Goal: Check status: Check status

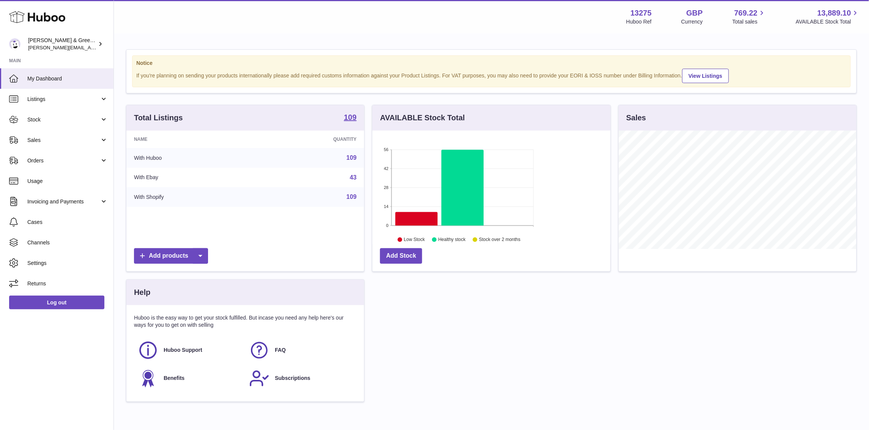
scroll to position [118, 238]
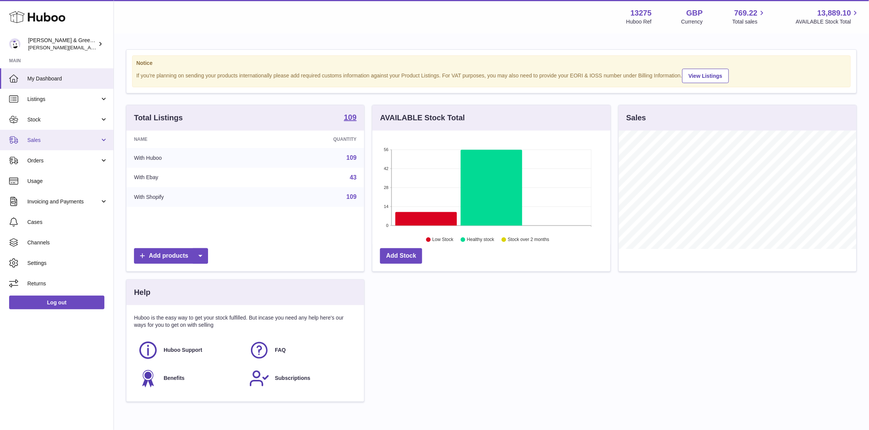
click at [22, 133] on link "Sales" at bounding box center [57, 140] width 114 height 21
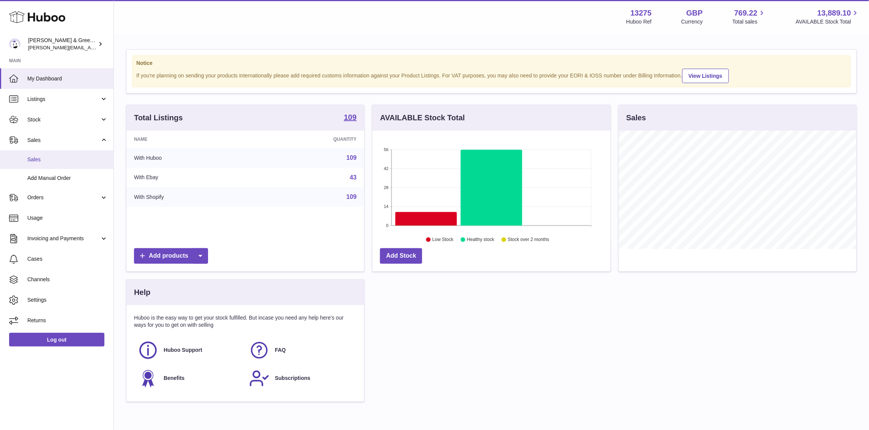
click at [51, 158] on span "Sales" at bounding box center [67, 159] width 81 height 7
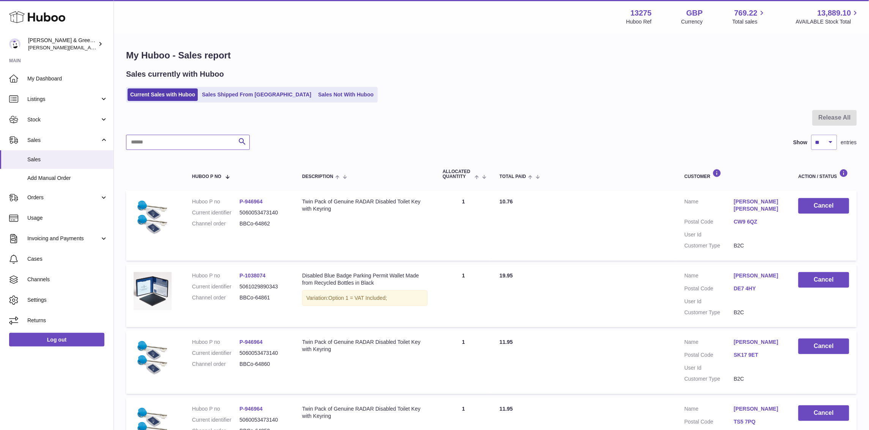
click at [172, 137] on input "text" at bounding box center [188, 142] width 124 height 15
paste input "**********"
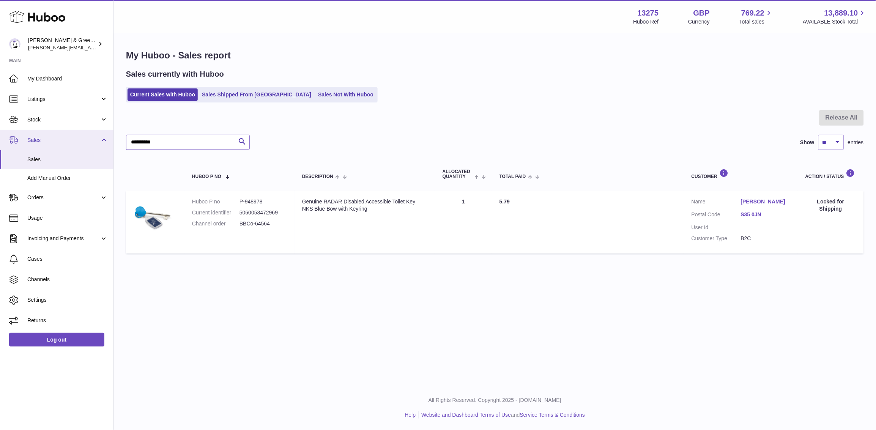
drag, startPoint x: 172, startPoint y: 145, endPoint x: 14, endPoint y: 141, distance: 158.0
click at [6, 139] on div "Huboo [PERSON_NAME] & Green Ltd [PERSON_NAME][EMAIL_ADDRESS][DOMAIN_NAME] Main …" at bounding box center [438, 215] width 876 height 430
paste input "text"
drag, startPoint x: 44, startPoint y: 378, endPoint x: 133, endPoint y: 287, distance: 126.8
click at [44, 378] on div "Huboo [PERSON_NAME] & Green Ltd [PERSON_NAME][EMAIL_ADDRESS][DOMAIN_NAME] Main …" at bounding box center [57, 215] width 114 height 430
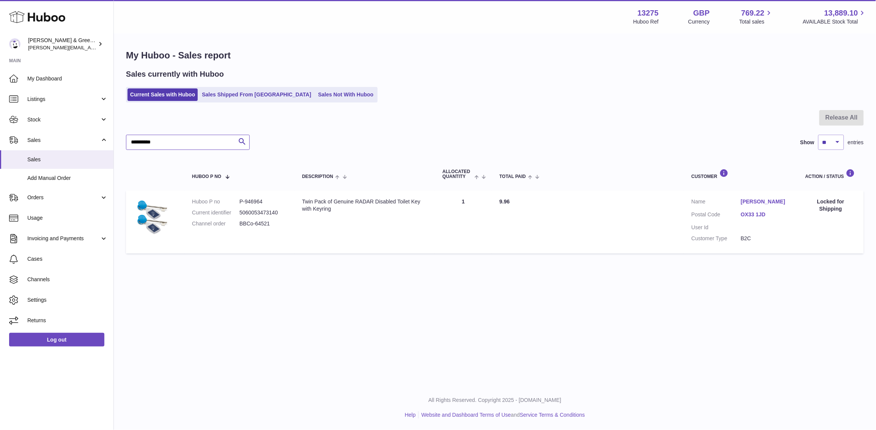
drag, startPoint x: 165, startPoint y: 142, endPoint x: 145, endPoint y: 159, distance: 26.5
click at [0, 146] on div "Huboo [PERSON_NAME] & Green Ltd [PERSON_NAME][EMAIL_ADDRESS][DOMAIN_NAME] Main …" at bounding box center [438, 215] width 876 height 430
paste input "text"
drag, startPoint x: 168, startPoint y: 142, endPoint x: 4, endPoint y: 126, distance: 164.8
click at [0, 126] on div "Huboo [PERSON_NAME] & Green Ltd [PERSON_NAME][EMAIL_ADDRESS][DOMAIN_NAME] Main …" at bounding box center [438, 215] width 876 height 430
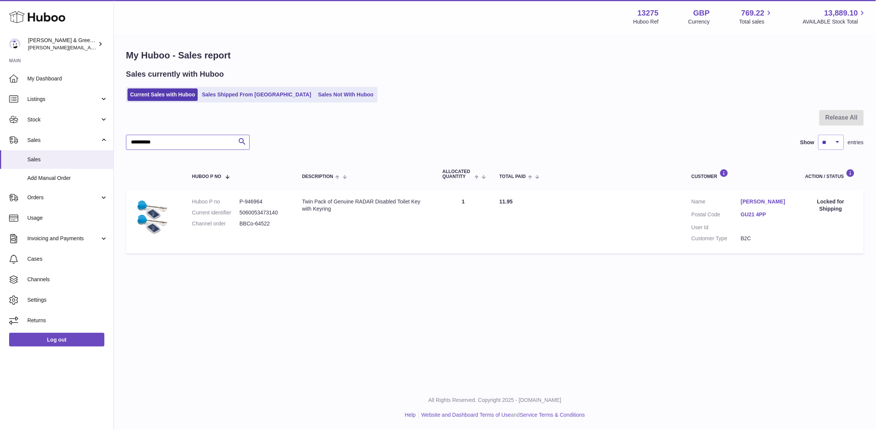
paste input "text"
type input "**********"
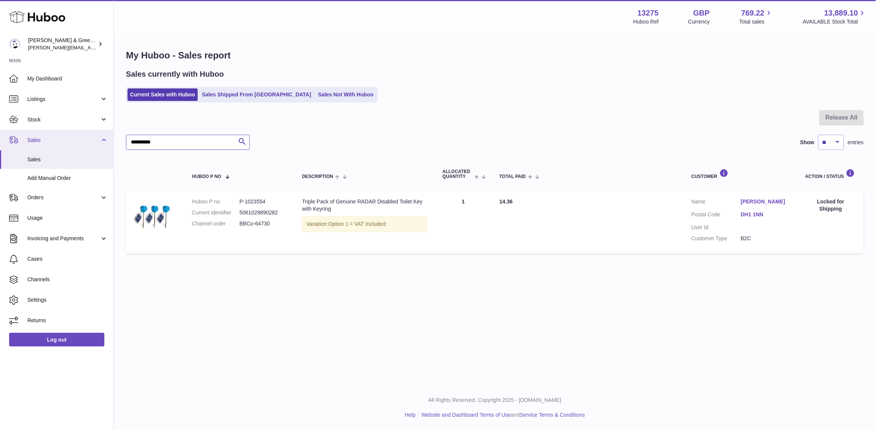
drag, startPoint x: 174, startPoint y: 146, endPoint x: 60, endPoint y: 136, distance: 114.4
click at [60, 137] on div "Huboo [PERSON_NAME] & Green Ltd [PERSON_NAME][EMAIL_ADDRESS][DOMAIN_NAME] Main …" at bounding box center [438, 215] width 876 height 430
click at [77, 123] on link "Stock" at bounding box center [57, 119] width 114 height 21
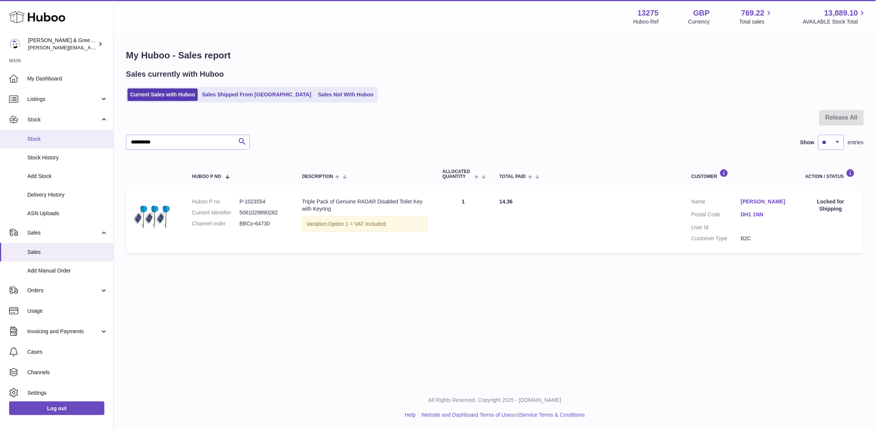
click at [73, 133] on link "Stock" at bounding box center [57, 139] width 114 height 19
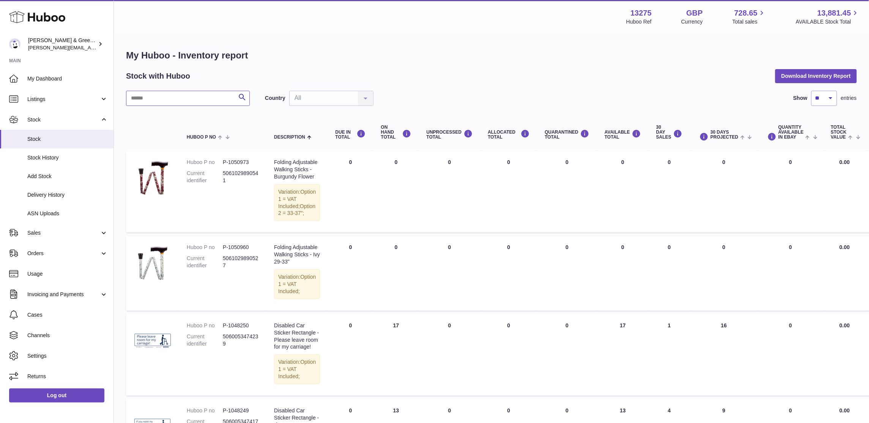
click at [164, 99] on input "text" at bounding box center [188, 98] width 124 height 15
type input "***"
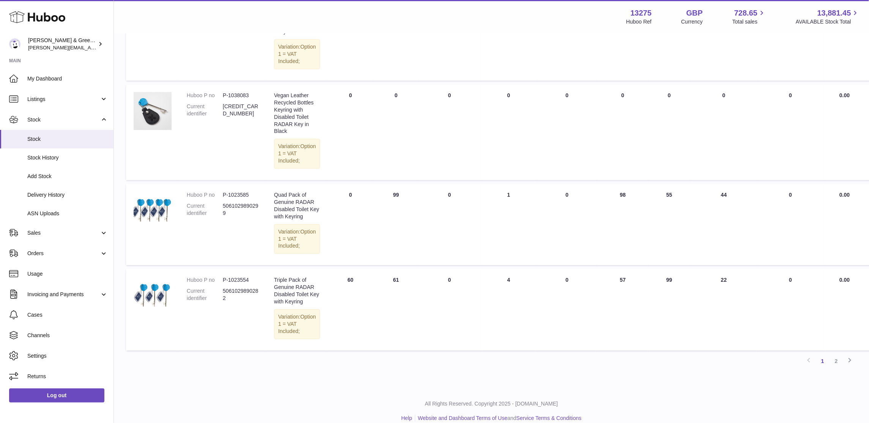
scroll to position [923, 0]
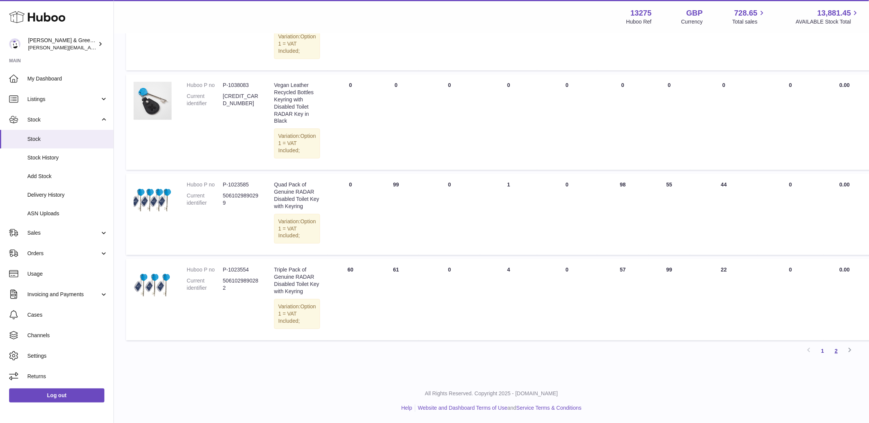
click at [833, 351] on link "2" at bounding box center [837, 351] width 14 height 14
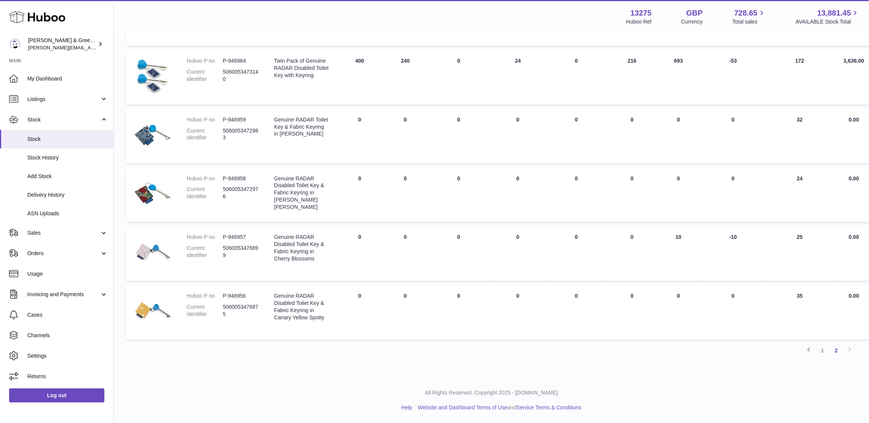
scroll to position [337, 0]
